Goal: Task Accomplishment & Management: Manage account settings

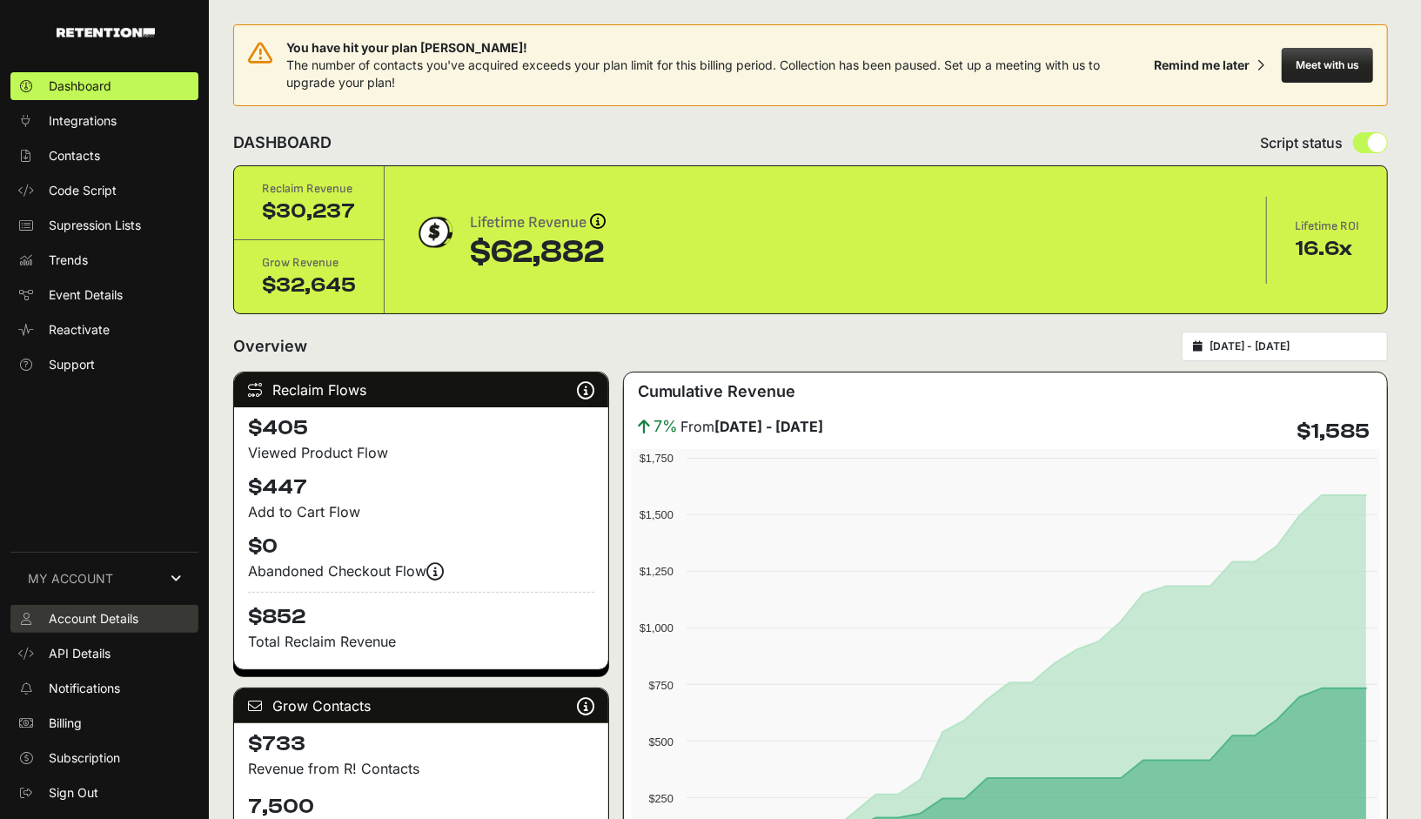
click at [112, 617] on span "Account Details" at bounding box center [94, 618] width 90 height 17
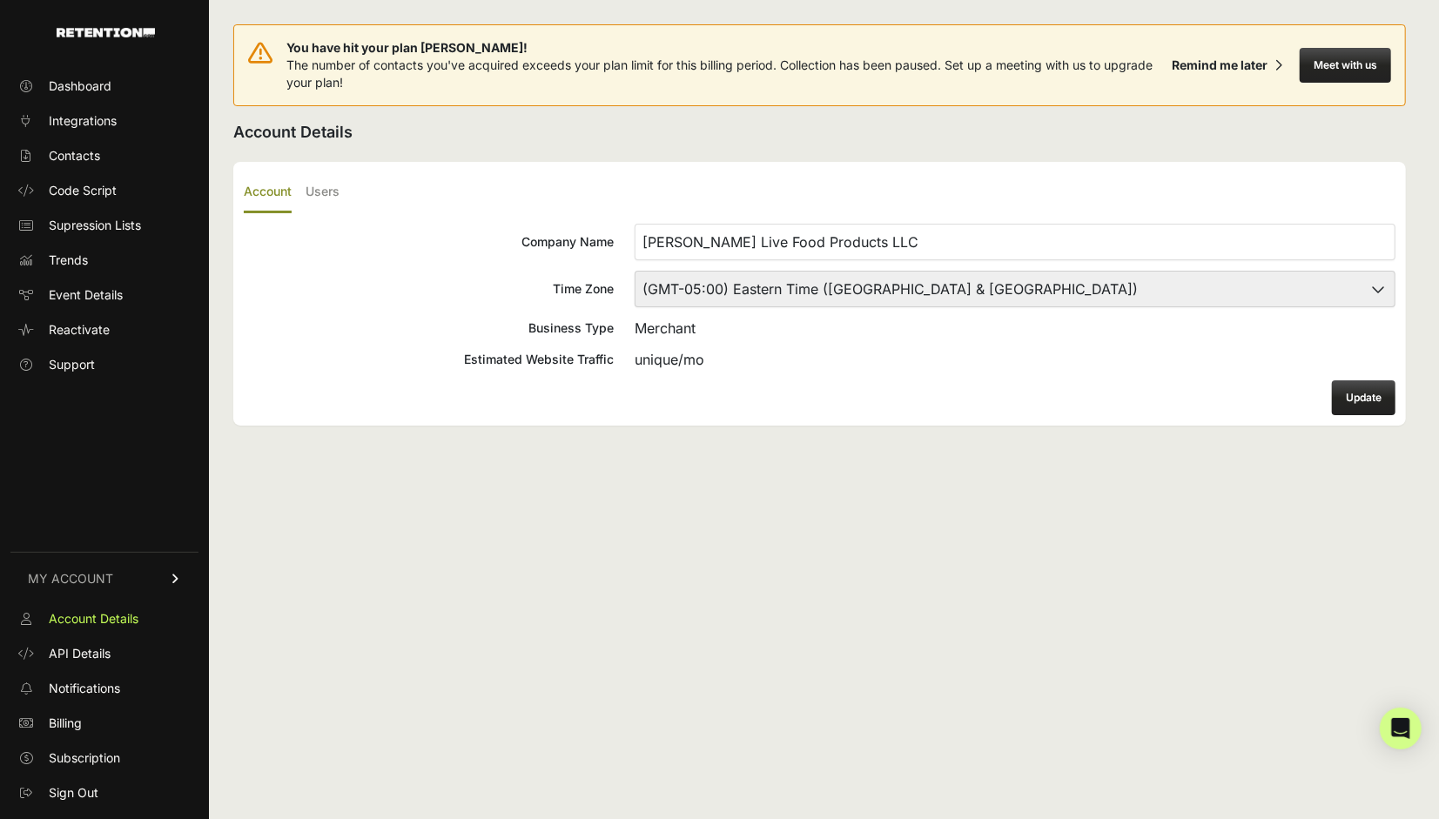
click at [139, 583] on link "MY ACCOUNT" at bounding box center [104, 578] width 188 height 53
click at [103, 779] on span "MY ACCOUNT" at bounding box center [70, 780] width 85 height 17
click at [104, 90] on span "Dashboard" at bounding box center [80, 85] width 63 height 17
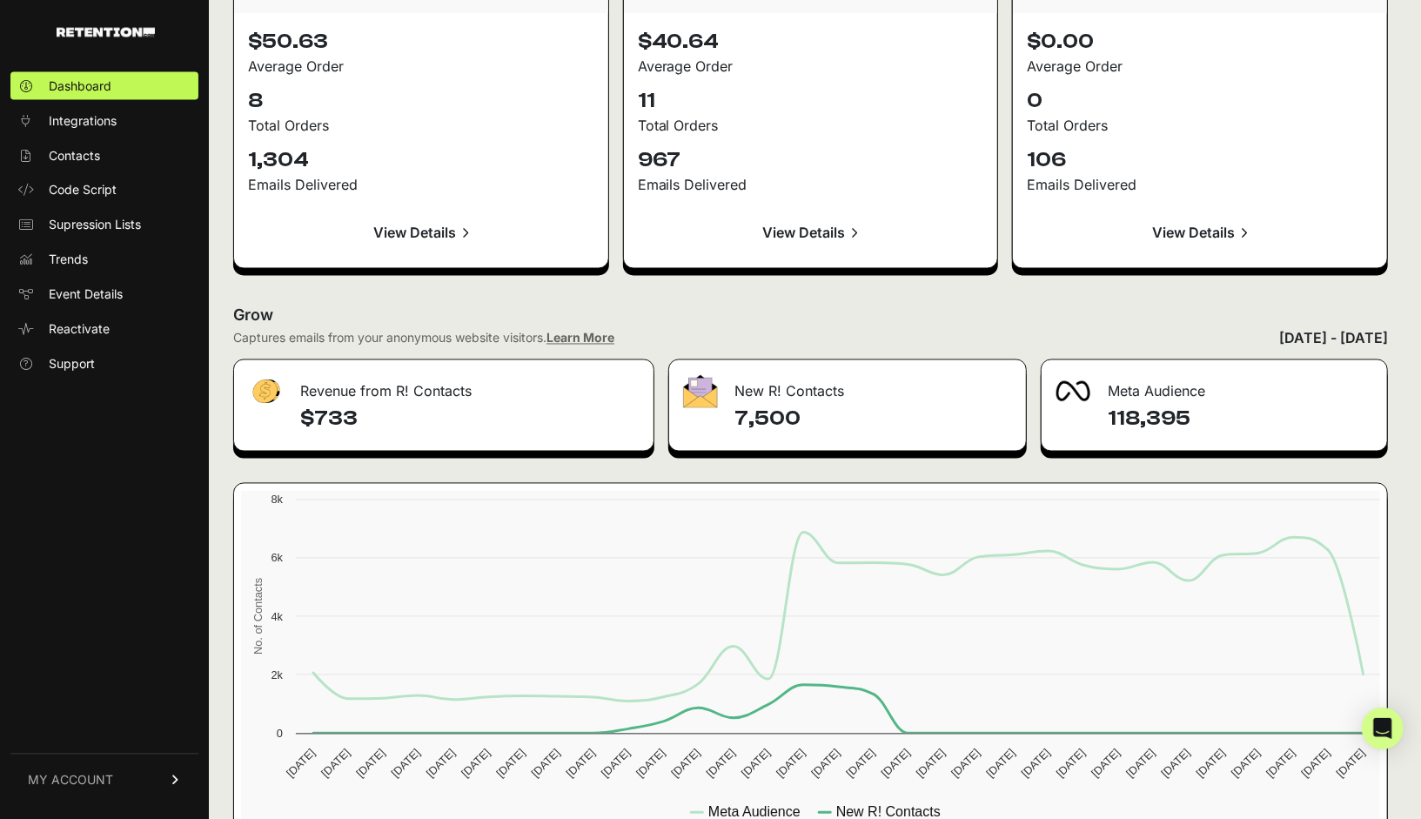
scroll to position [1984, 0]
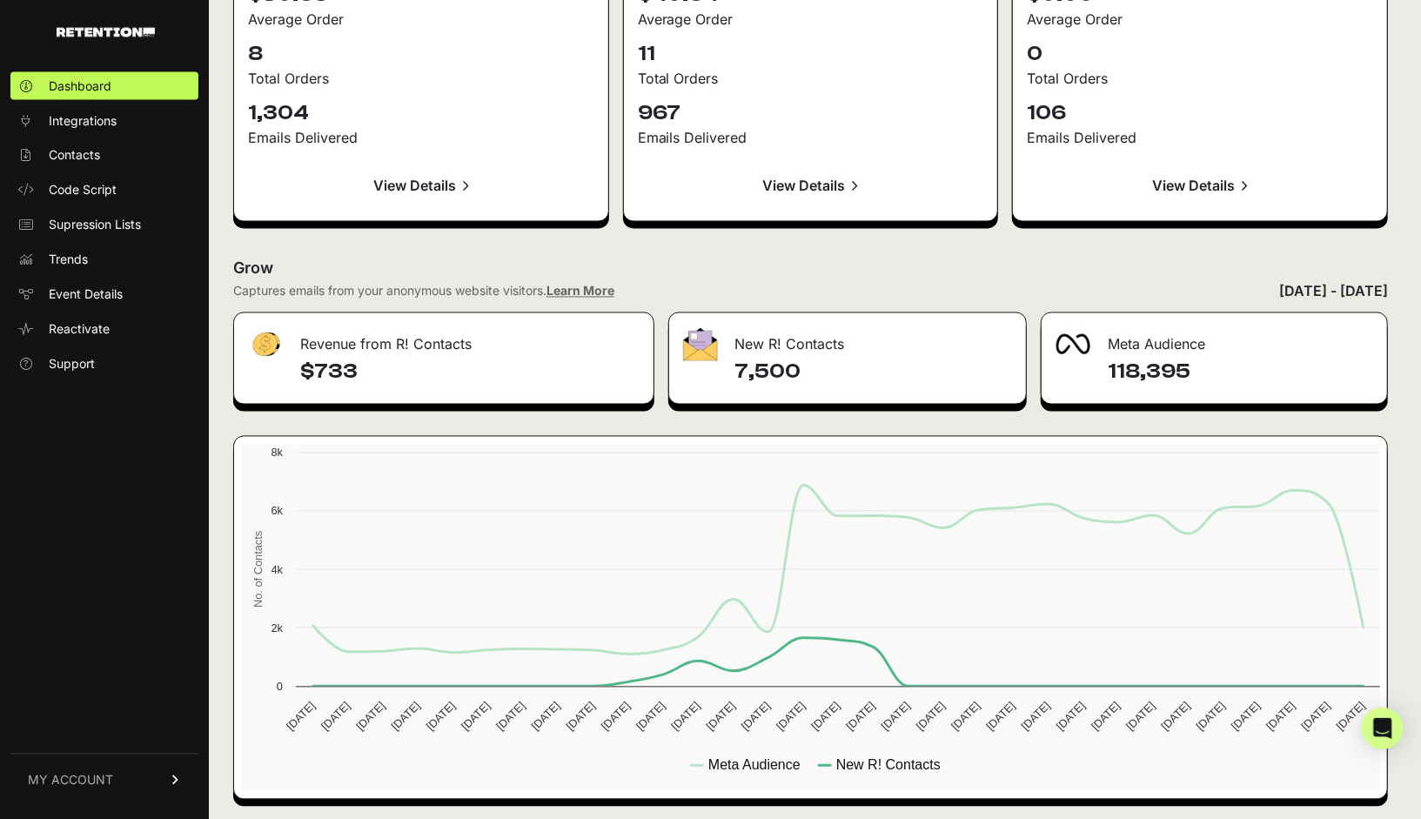
click at [117, 776] on link "MY ACCOUNT" at bounding box center [104, 780] width 188 height 53
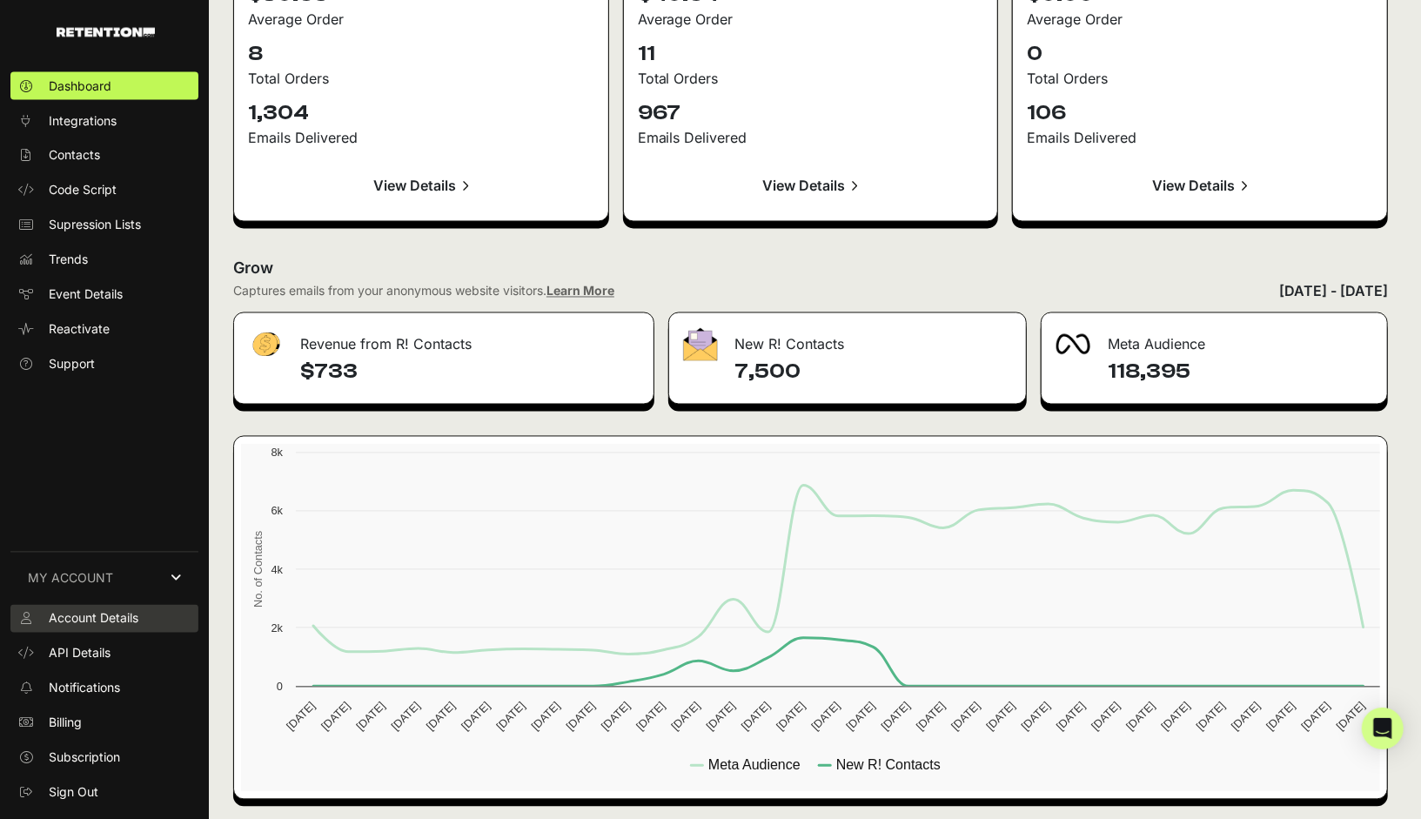
click at [113, 621] on span "Account Details" at bounding box center [94, 618] width 90 height 17
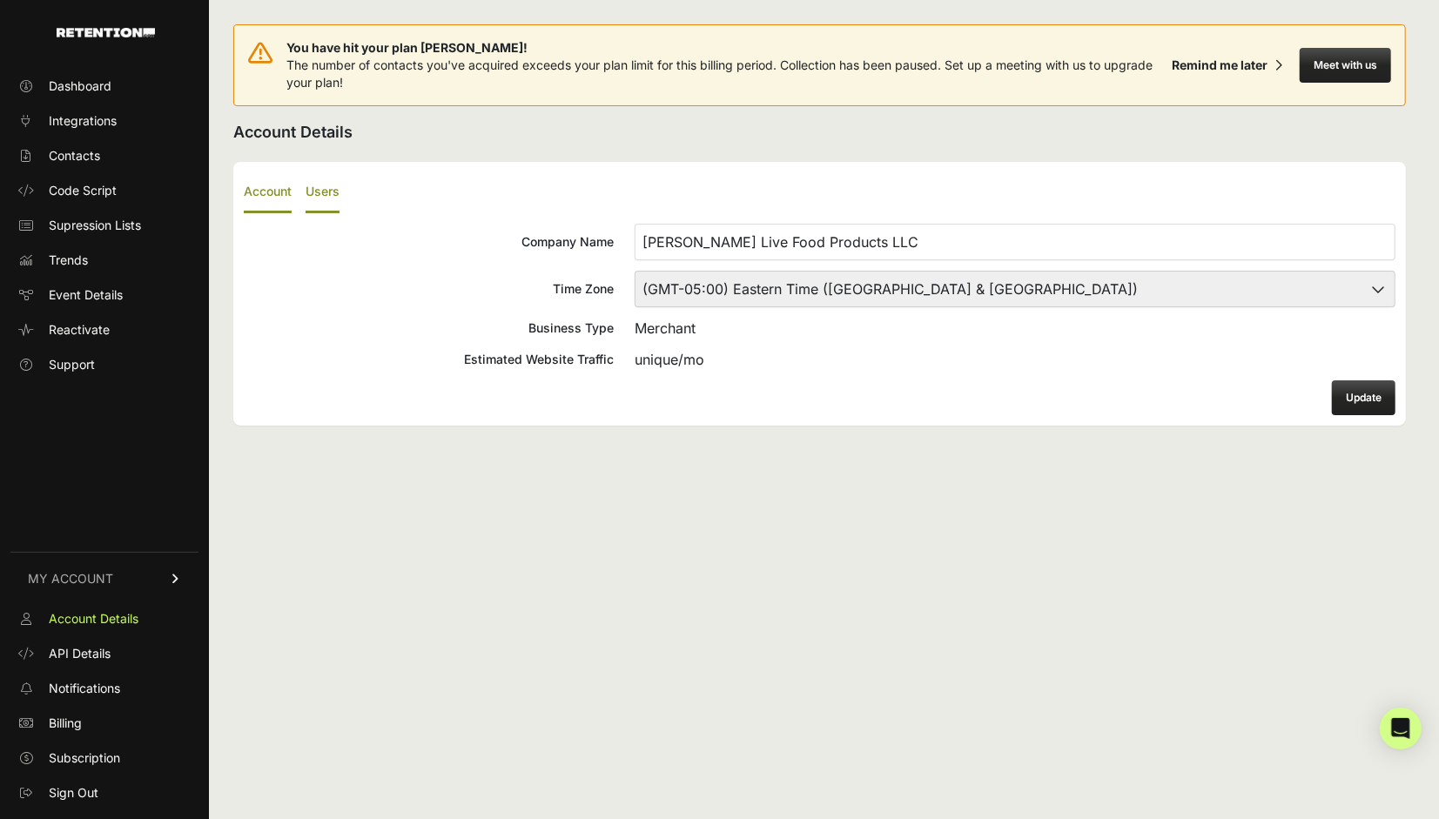
click at [328, 185] on label "Users" at bounding box center [322, 192] width 34 height 41
click at [0, 0] on input "Users" at bounding box center [0, 0] width 0 height 0
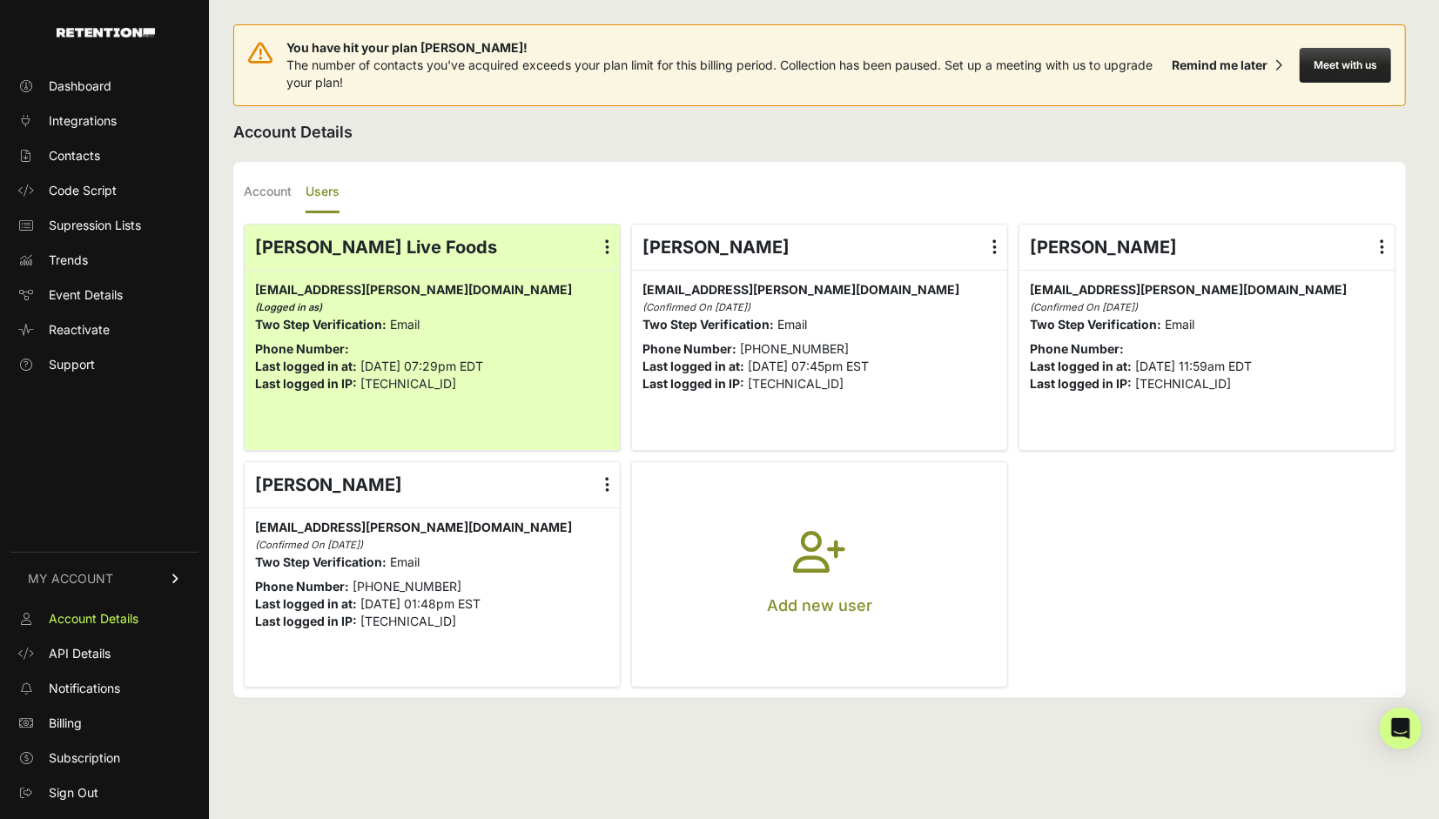
click at [611, 488] on label at bounding box center [606, 484] width 25 height 45
click at [0, 0] on input "radio" at bounding box center [0, 0] width 0 height 0
click at [549, 618] on link "Delete" at bounding box center [556, 624] width 132 height 31
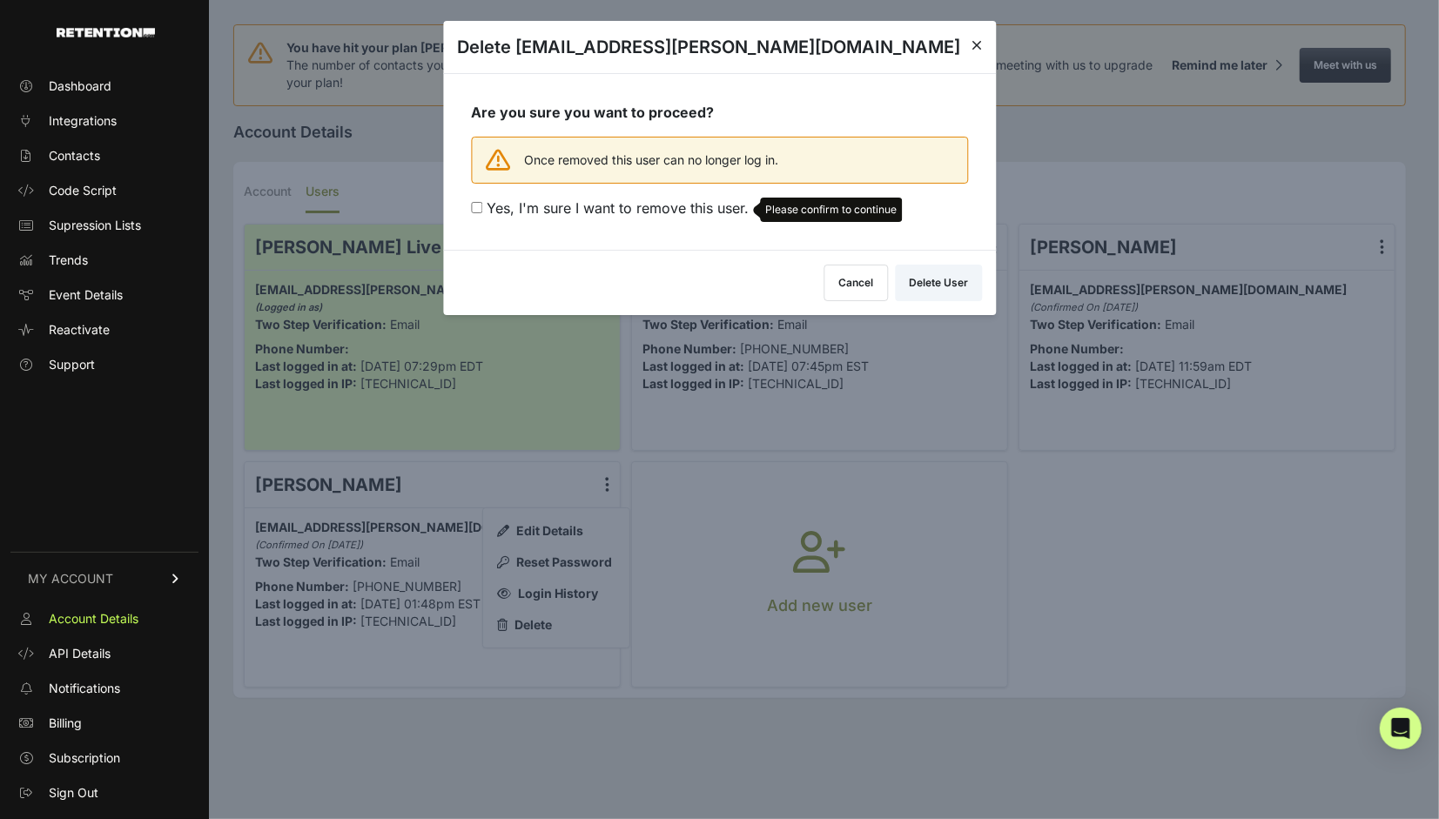
click at [936, 279] on div "Cancel Delete User" at bounding box center [902, 283] width 158 height 37
click at [477, 205] on input "Yes, I'm sure I want to remove this user. Please confirm to continue" at bounding box center [476, 207] width 11 height 11
checkbox input "true"
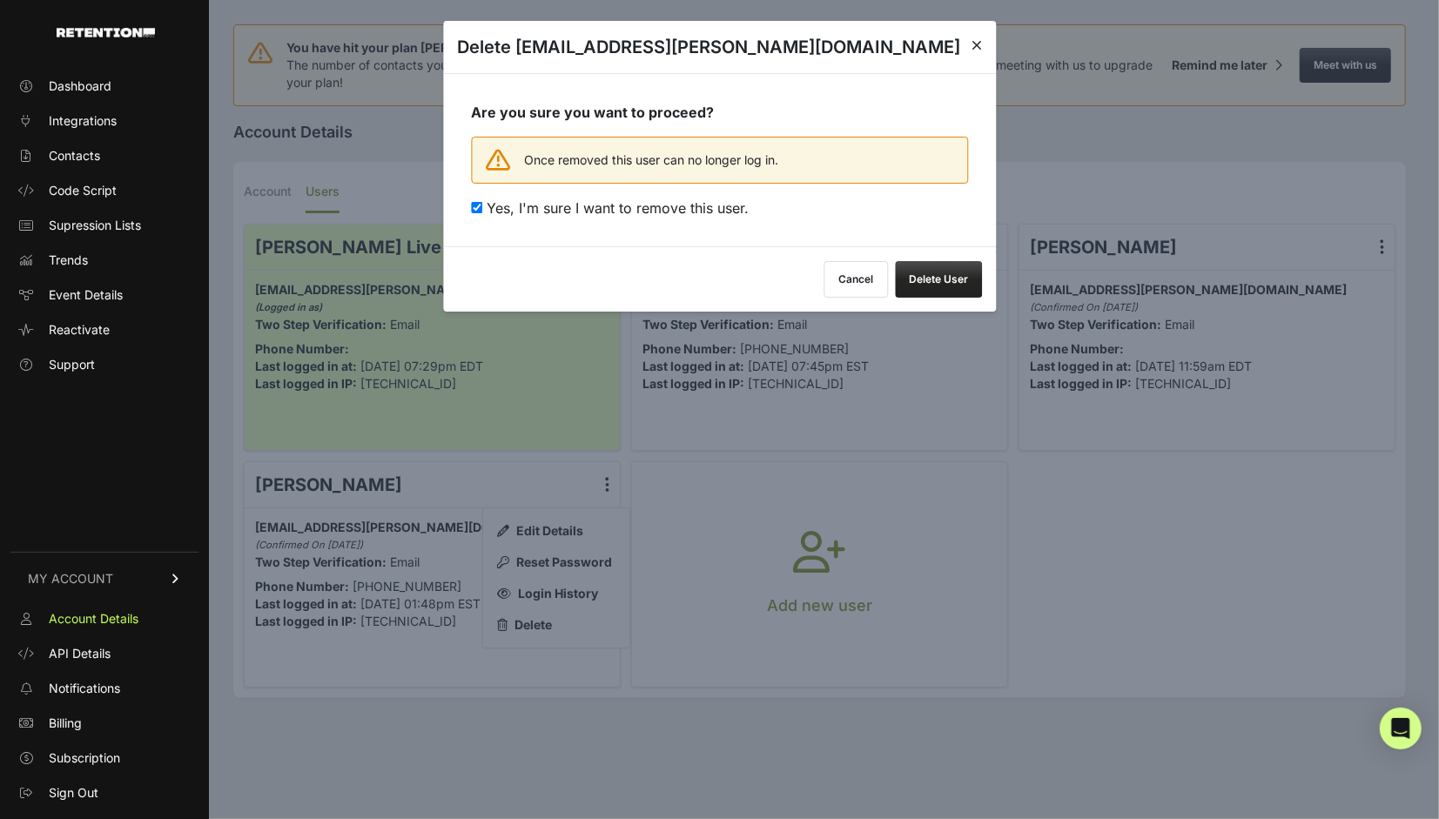
click at [950, 279] on button "Delete User" at bounding box center [938, 279] width 87 height 37
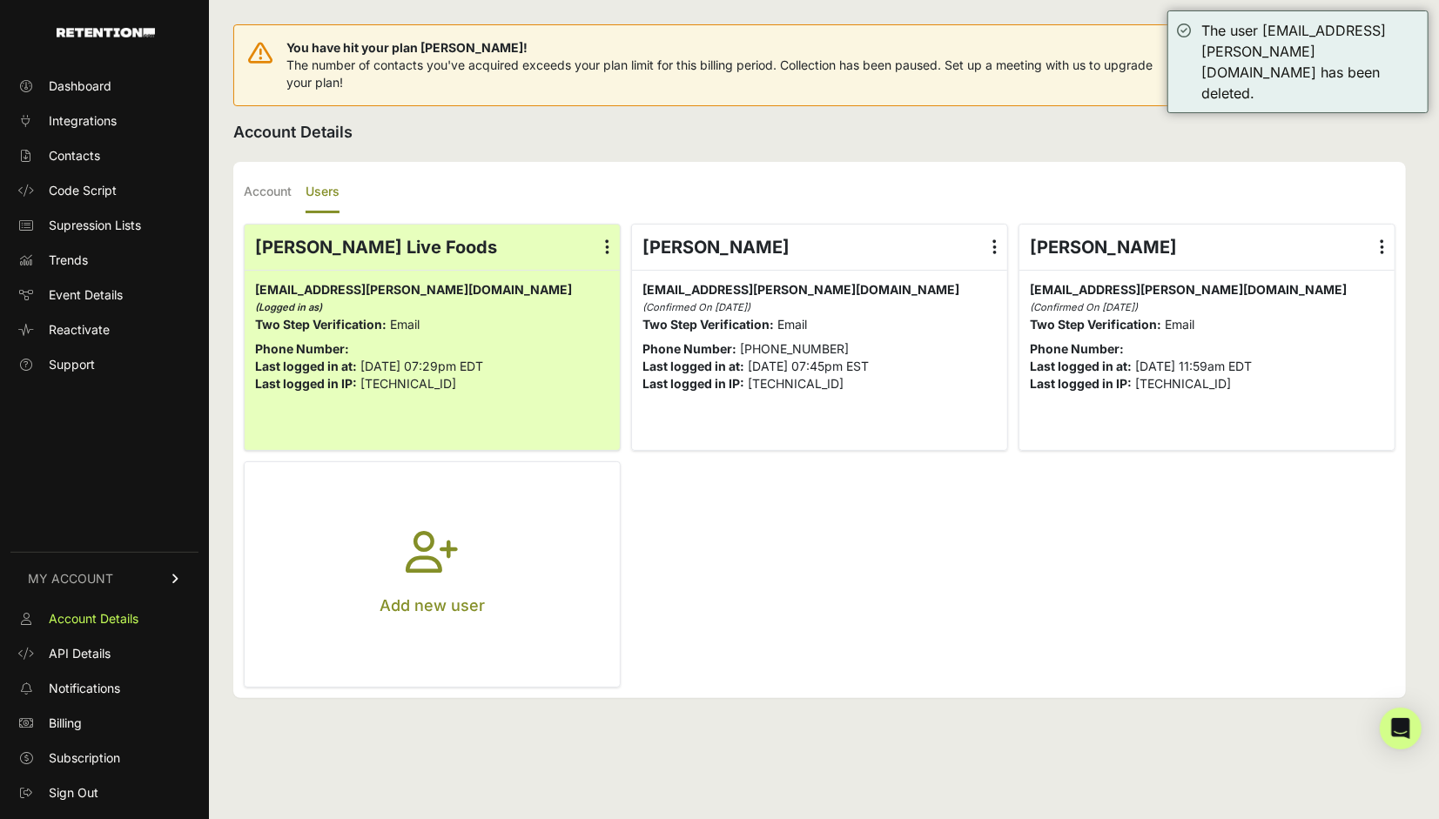
click at [461, 569] on button "Add new user" at bounding box center [432, 574] width 375 height 225
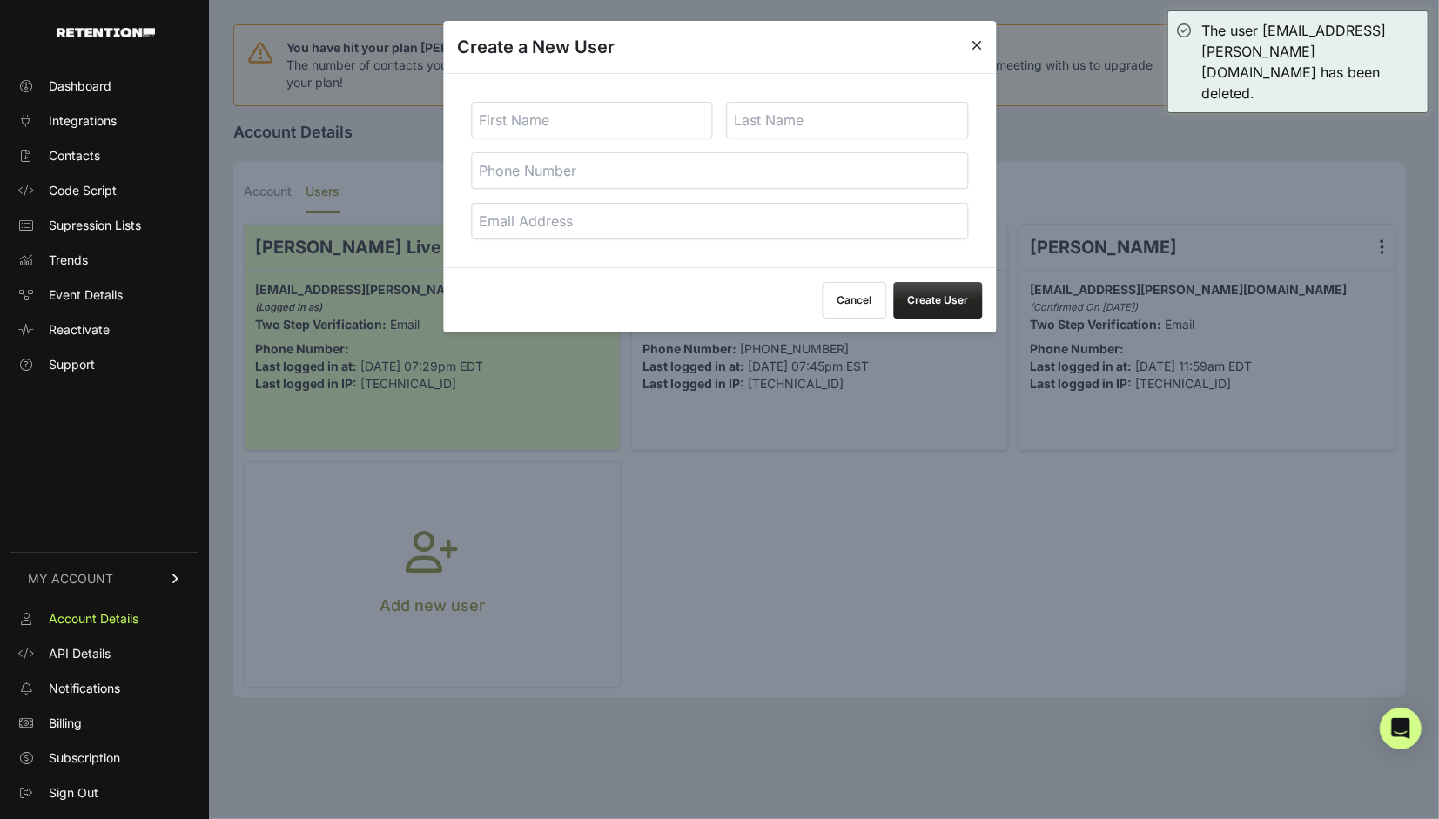
click at [588, 113] on input "text" at bounding box center [592, 120] width 242 height 37
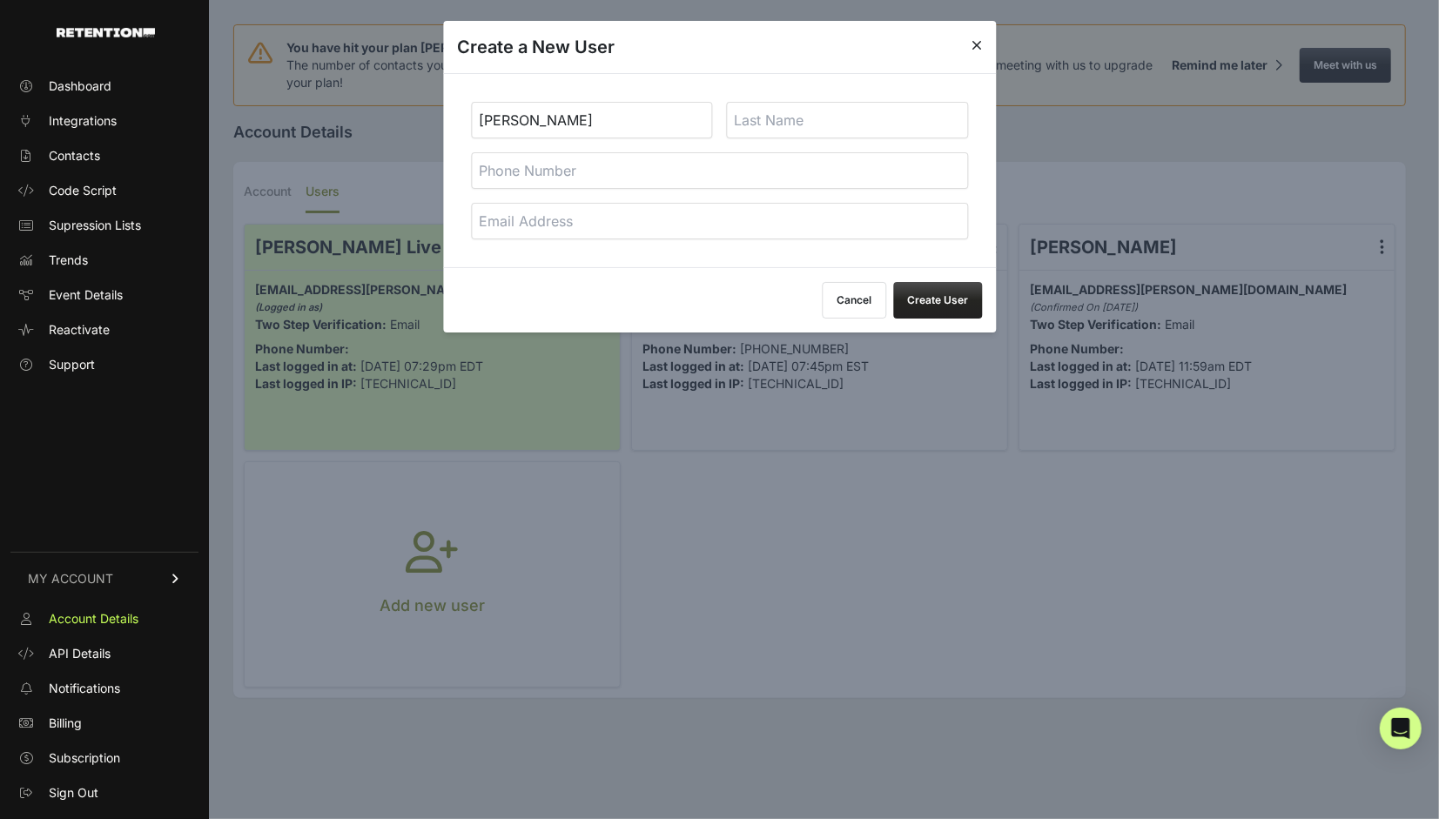
type input "[PERSON_NAME]"
click at [655, 225] on input "email" at bounding box center [719, 221] width 497 height 37
paste input "[PERSON_NAME][EMAIL_ADDRESS][PERSON_NAME][DOMAIN_NAME]"
type input "[PERSON_NAME][EMAIL_ADDRESS][PERSON_NAME][DOMAIN_NAME]"
click at [758, 175] on input "tel" at bounding box center [719, 170] width 497 height 37
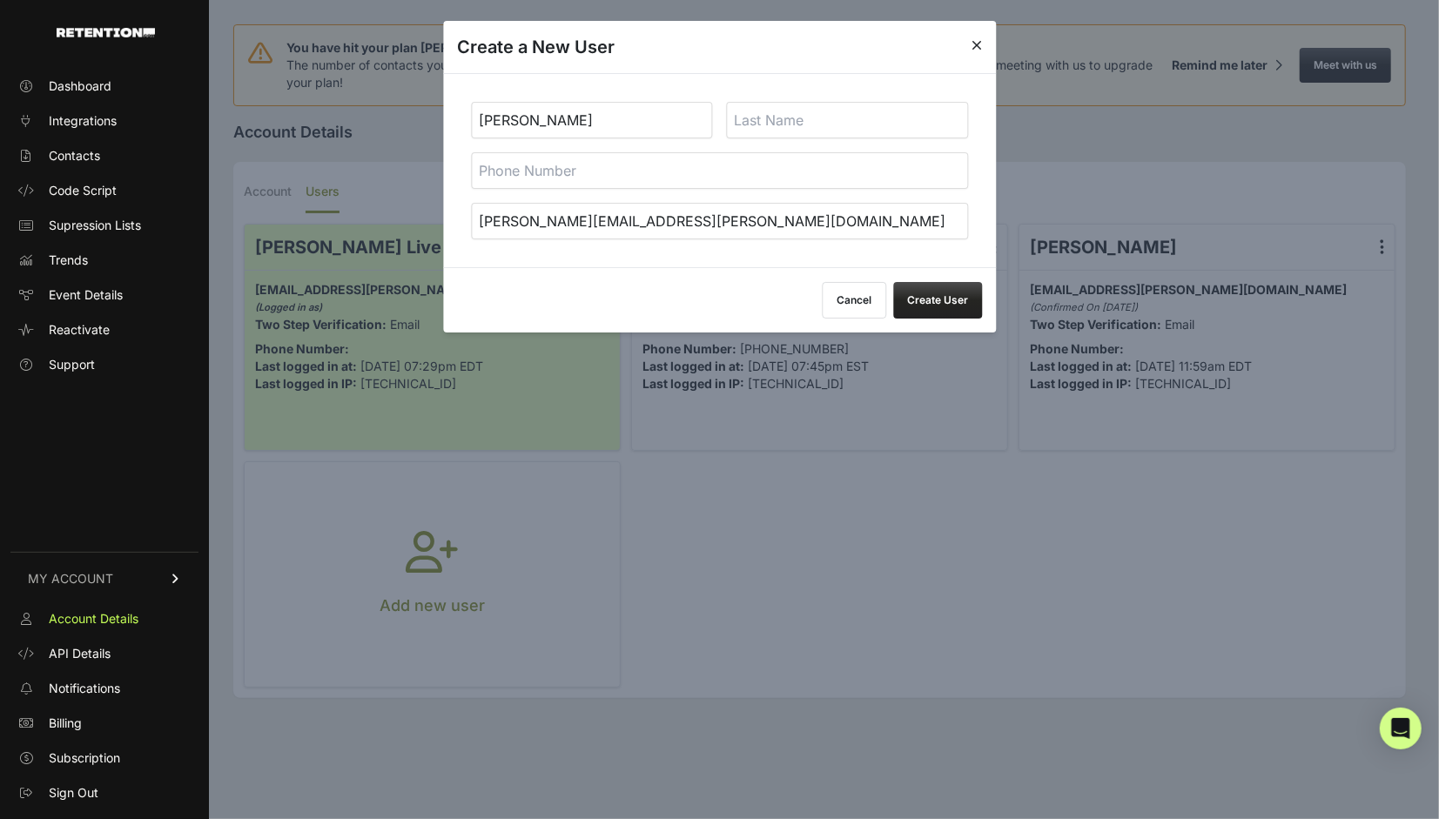
click at [982, 188] on div "Zach [EMAIL_ADDRESS][PERSON_NAME][DOMAIN_NAME]" at bounding box center [719, 170] width 553 height 194
click at [844, 122] on input "text" at bounding box center [848, 120] width 242 height 37
type input "[PERSON_NAME]"
click at [806, 59] on div "Create a New User" at bounding box center [719, 47] width 553 height 52
click at [937, 299] on button "Create User" at bounding box center [937, 300] width 89 height 37
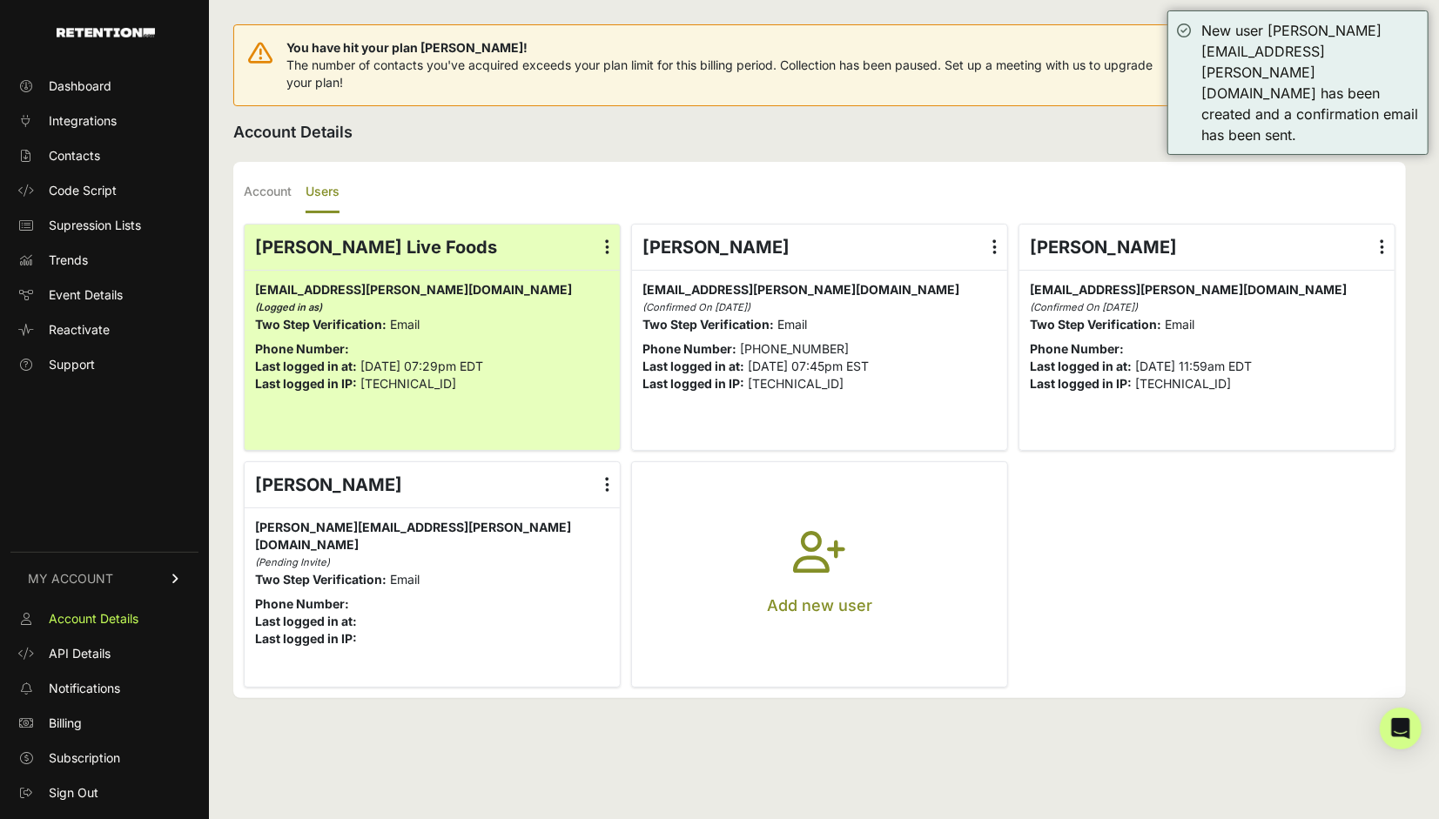
click at [608, 489] on icon at bounding box center [607, 484] width 4 height 17
click at [0, 0] on input "radio" at bounding box center [0, 0] width 0 height 0
